Goal: Task Accomplishment & Management: Use online tool/utility

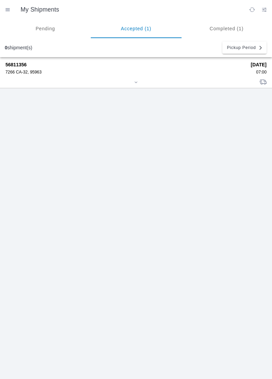
click at [28, 74] on div "7266 CA-32, 95963" at bounding box center [125, 72] width 241 height 5
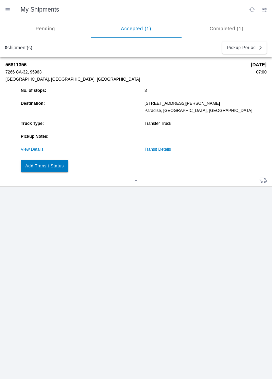
click at [272, 176] on div "56811356 7266 CA-32, 95963 [GEOGRAPHIC_DATA], [GEOGRAPHIC_DATA], [GEOGRAPHIC_DA…" at bounding box center [138, 121] width 267 height 129
click at [0, 0] on slot "Add Transit Status" at bounding box center [0, 0] width 0 height 0
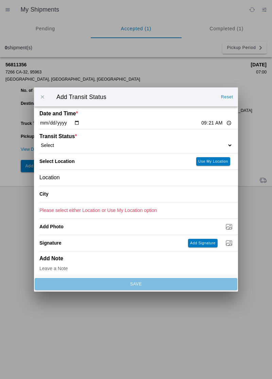
click at [201, 124] on input "09:21" at bounding box center [217, 123] width 32 height 7
type input "09:17"
click at [208, 144] on select "Select Arrive at Drop Off Arrive at Pickup Break Start Break Stop Depart Drop O…" at bounding box center [136, 145] width 193 height 6
select select "ARVPULOC"
click at [213, 164] on button "Use My Location" at bounding box center [214, 161] width 34 height 9
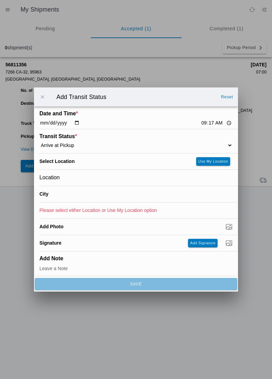
type input "Orland"
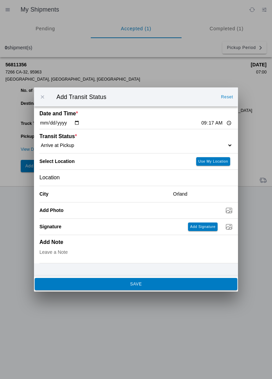
click at [198, 285] on span "SAVE" at bounding box center [136, 284] width 194 height 4
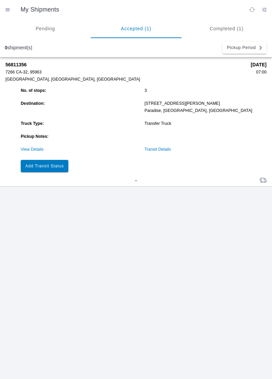
click at [44, 168] on button "Add Transit Status" at bounding box center [45, 166] width 48 height 12
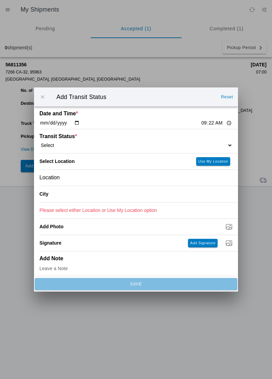
click at [219, 137] on div "Transit Status * Select Arrive at Drop Off Arrive at Pickup Break Start Break S…" at bounding box center [136, 141] width 193 height 24
click at [67, 144] on select "Select Arrive at Drop Off Arrive at Pickup Break Start Break Stop Depart Drop O…" at bounding box center [136, 145] width 193 height 6
select select "DPTPULOC"
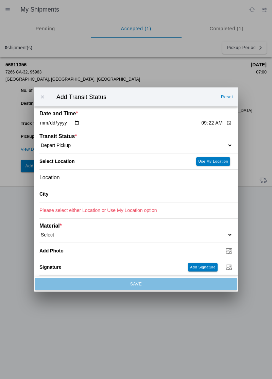
click at [0, 0] on slot "Use My Location" at bounding box center [0, 0] width 0 height 0
type input "Orland"
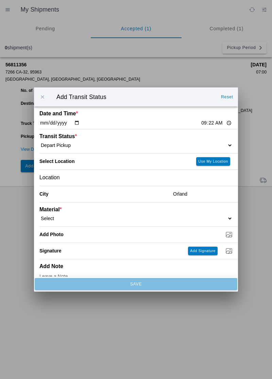
click at [63, 216] on select "Select 1" x 3" Rock 1" x 4" Rock 2" x 4" Rock Asphalt Cold Patch Backfill Spec …" at bounding box center [136, 219] width 193 height 6
select select "708651"
click at [222, 234] on input "Dump / Quarry Tag *" at bounding box center [139, 234] width 199 height 7
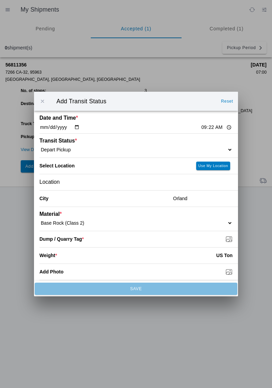
type input "C:\fakepath\1757953400949666898618377171599.jpg"
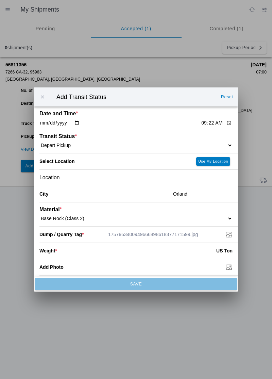
click at [198, 251] on input "number" at bounding box center [136, 251] width 159 height 15
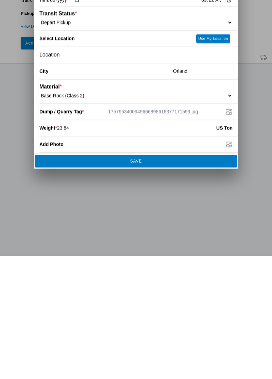
type input "23.84"
click at [148, 283] on span "SAVE" at bounding box center [136, 284] width 194 height 4
